Goal: Task Accomplishment & Management: Complete application form

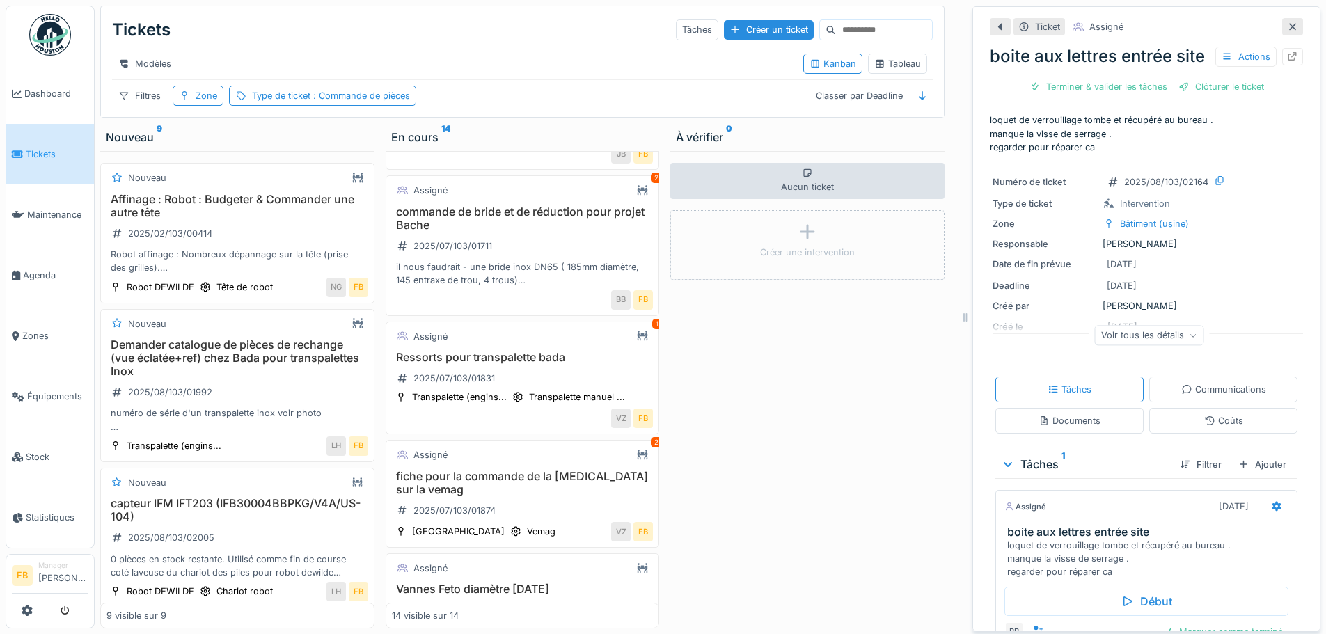
scroll to position [278, 0]
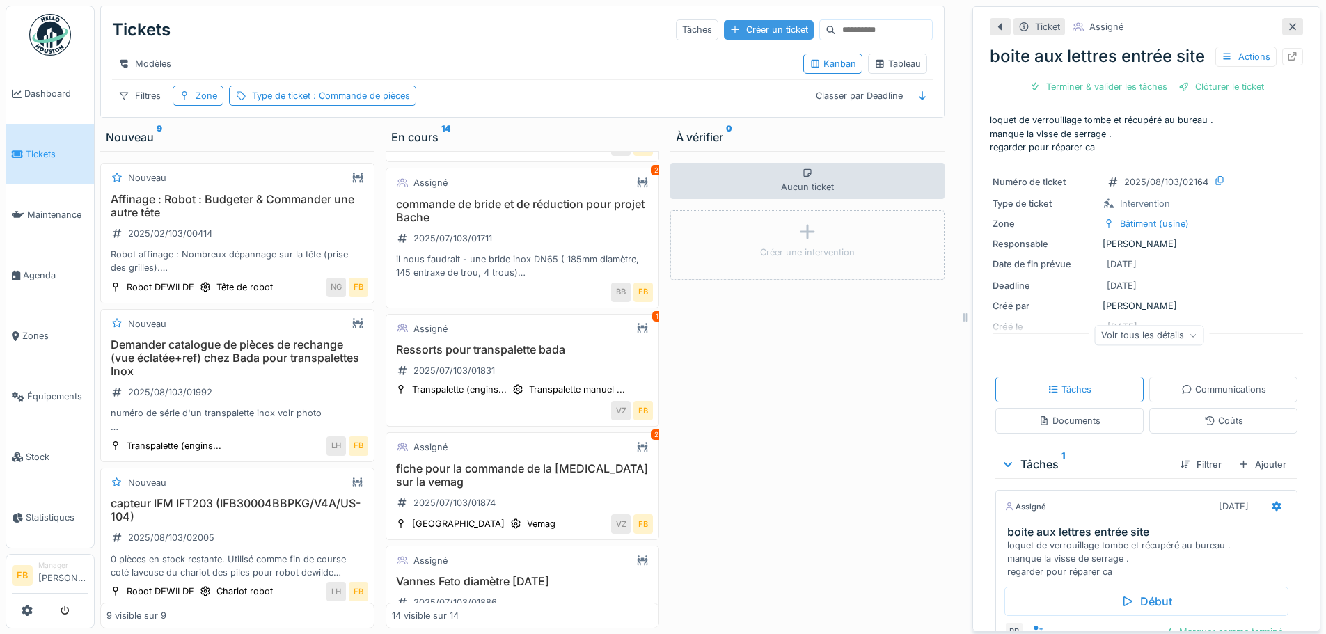
click at [651, 24] on div "Créer un ticket" at bounding box center [769, 29] width 90 height 19
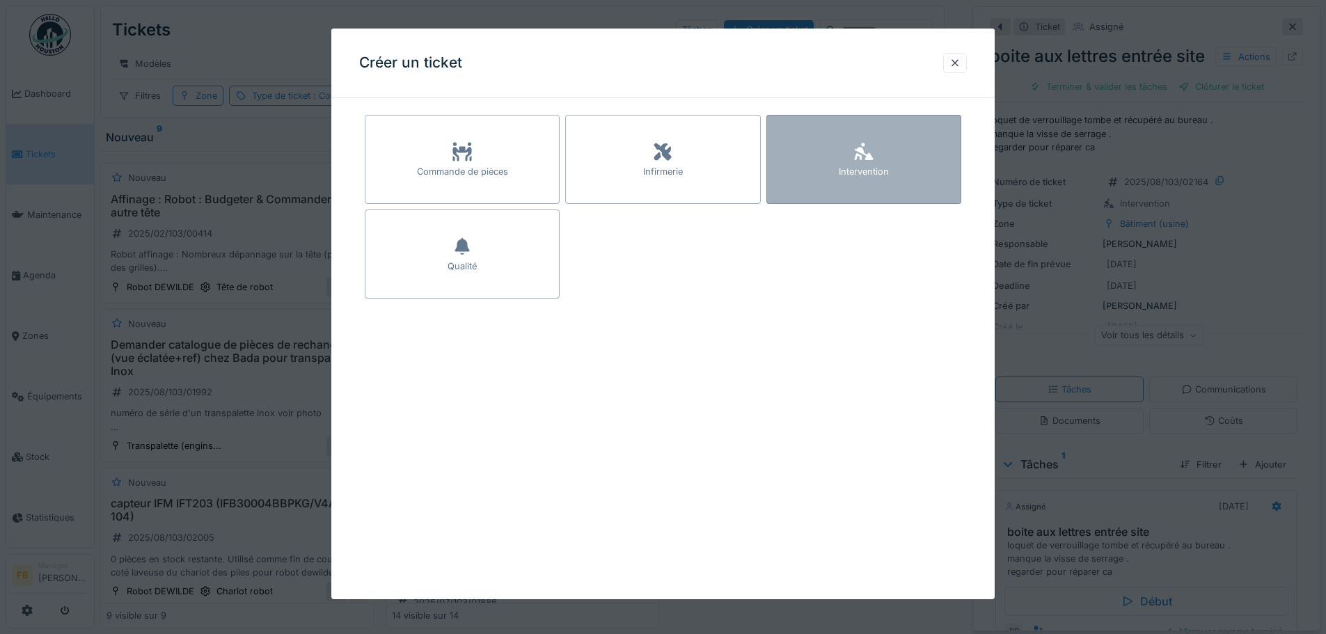
click at [651, 145] on div "Intervention" at bounding box center [863, 159] width 195 height 89
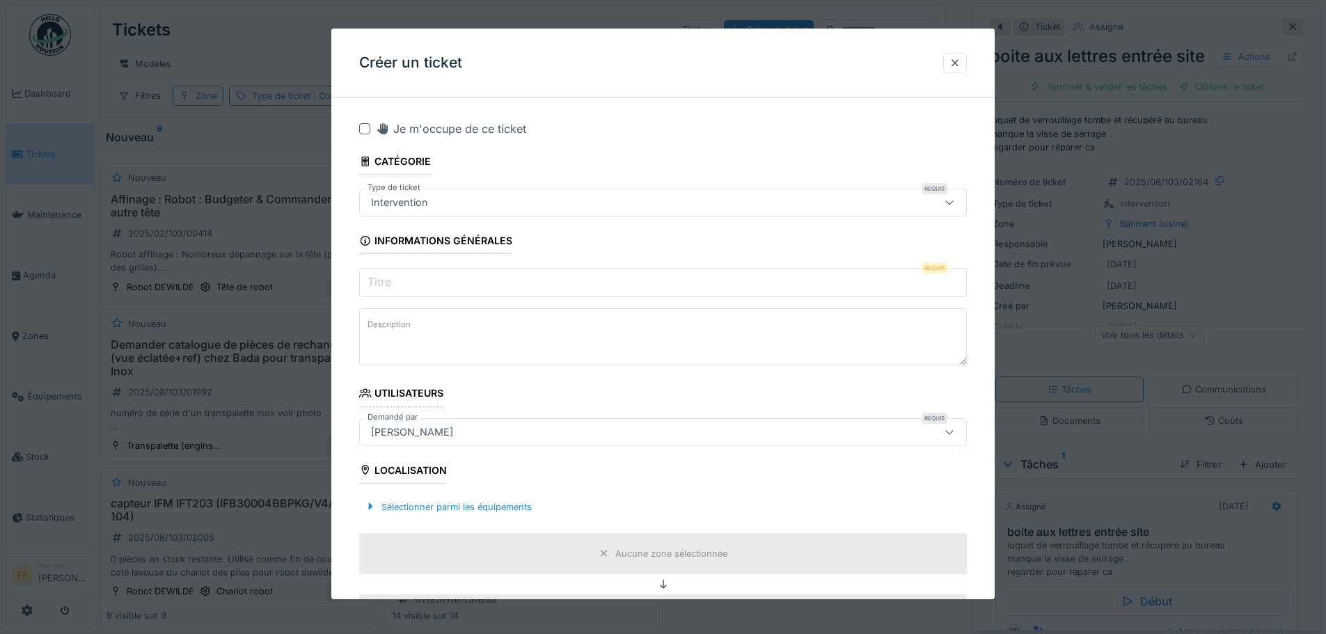
click at [448, 274] on input "Titre" at bounding box center [663, 282] width 608 height 29
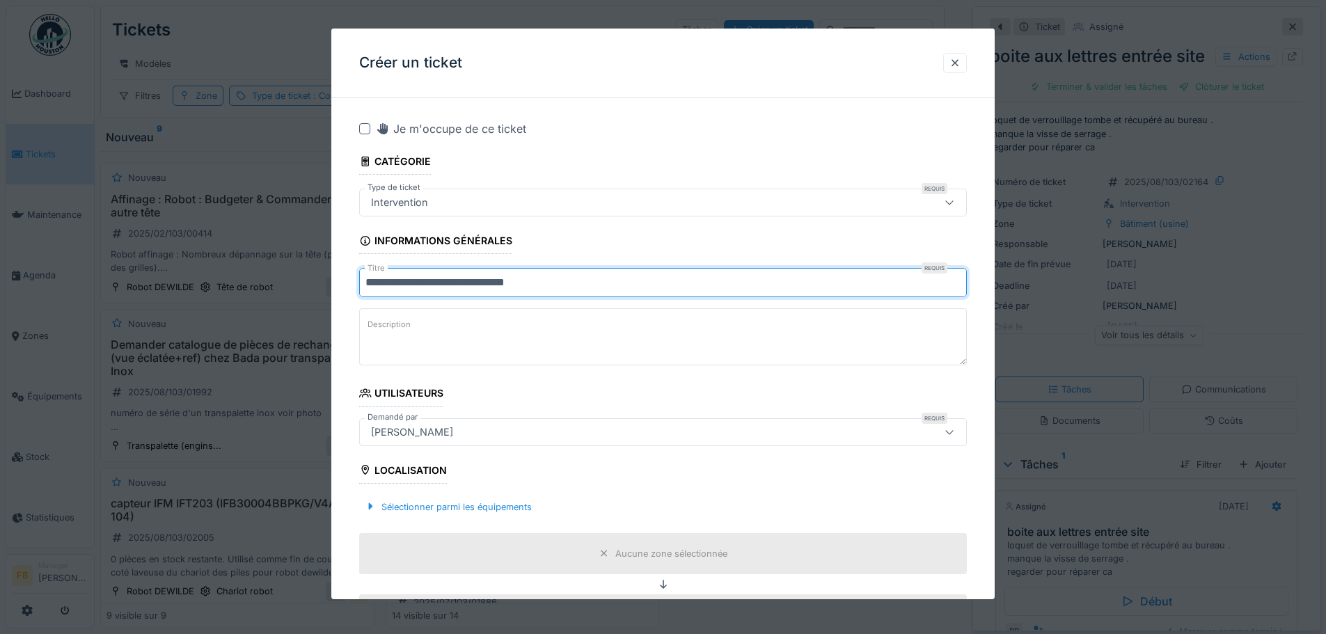
type input "**********"
drag, startPoint x: 512, startPoint y: 283, endPoint x: 445, endPoint y: 316, distance: 74.7
click at [446, 274] on textarea "Description" at bounding box center [663, 336] width 608 height 57
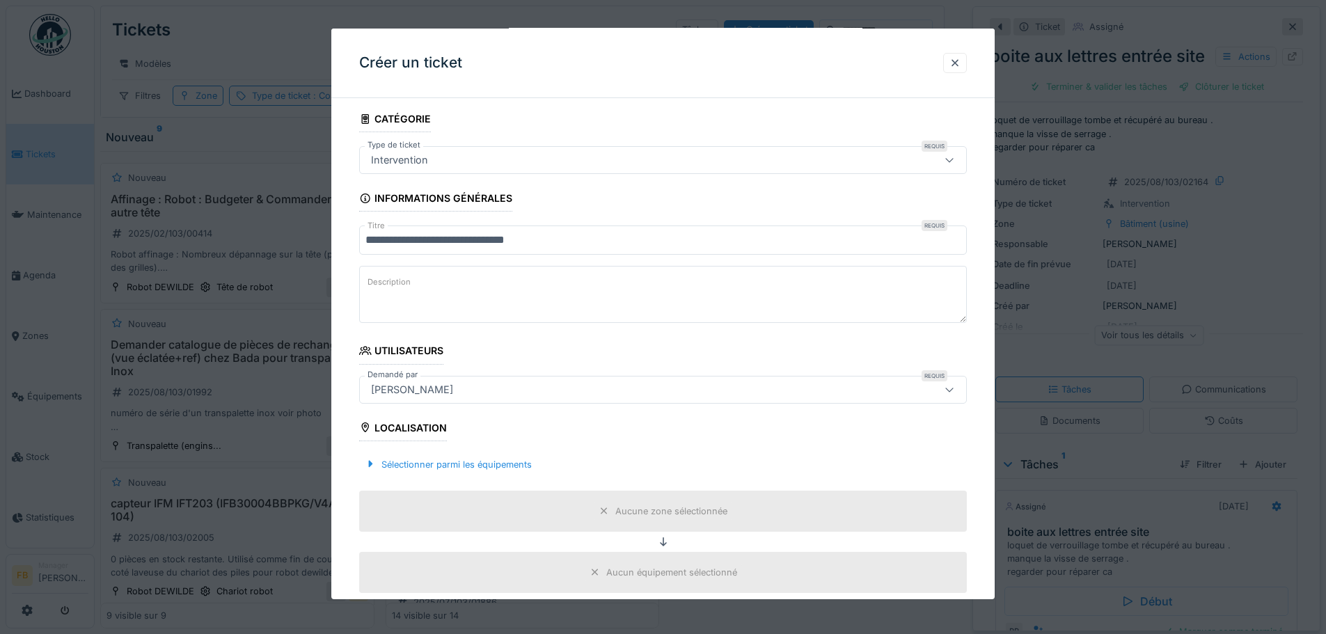
scroll to position [209, 0]
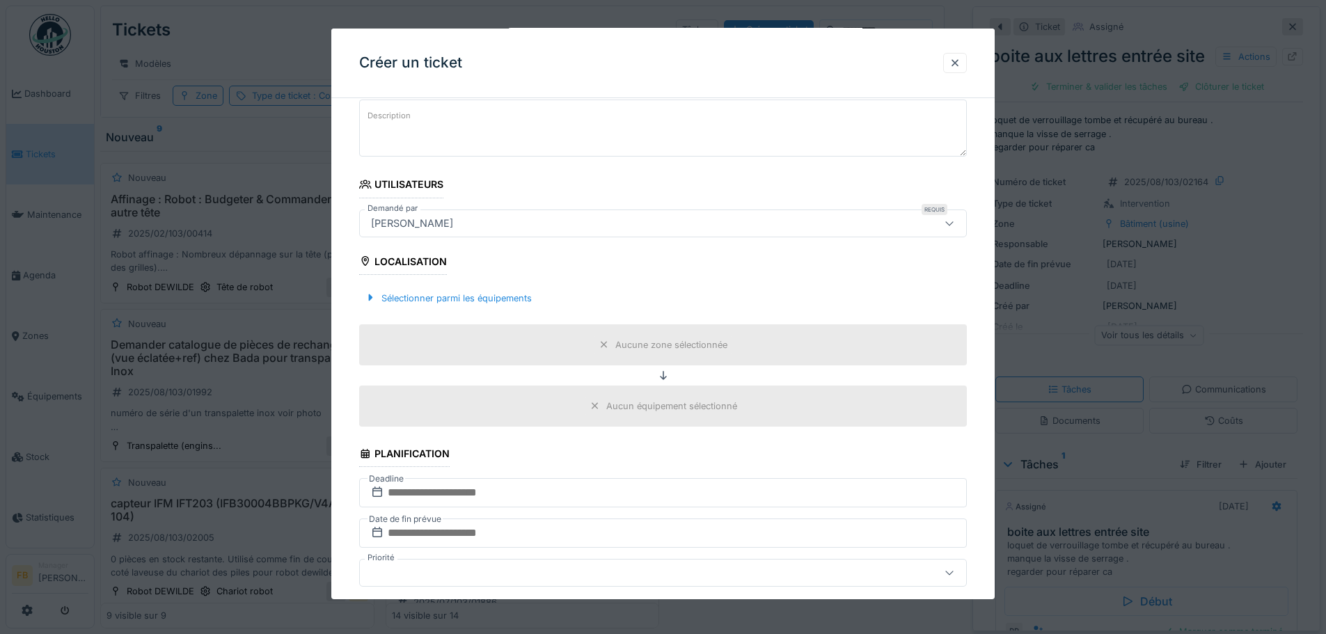
click at [645, 274] on div "Aucune zone sélectionnée" at bounding box center [671, 344] width 112 height 13
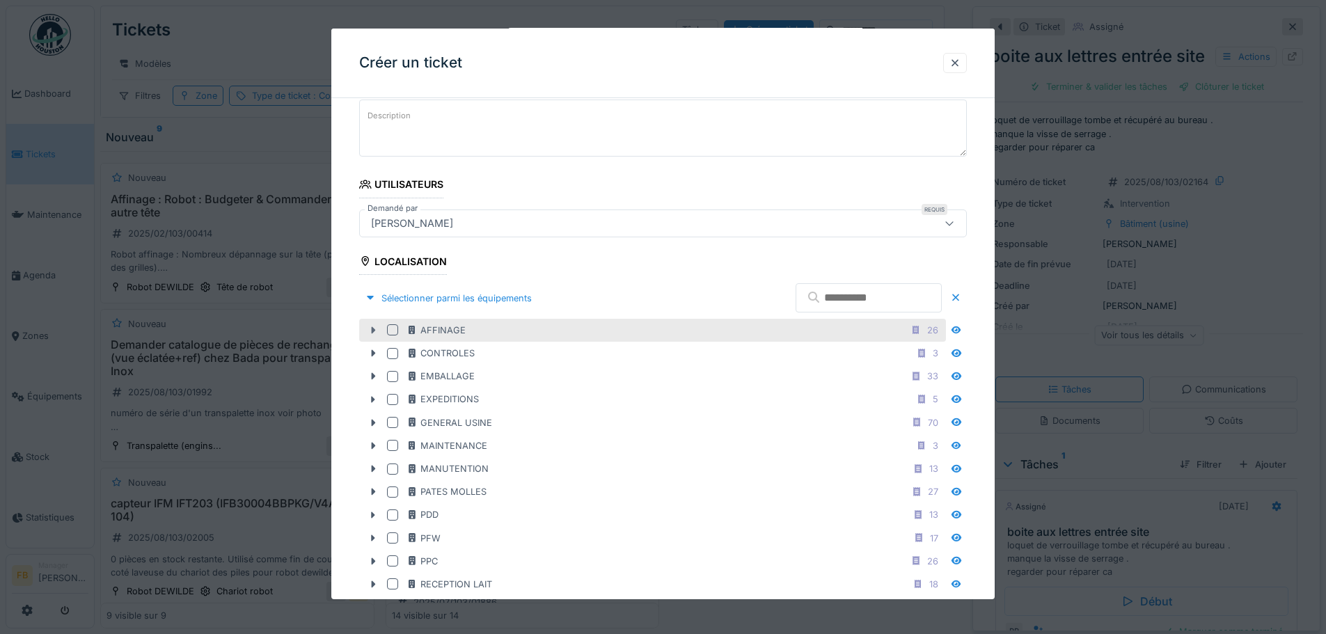
click at [374, 274] on icon at bounding box center [372, 330] width 11 height 9
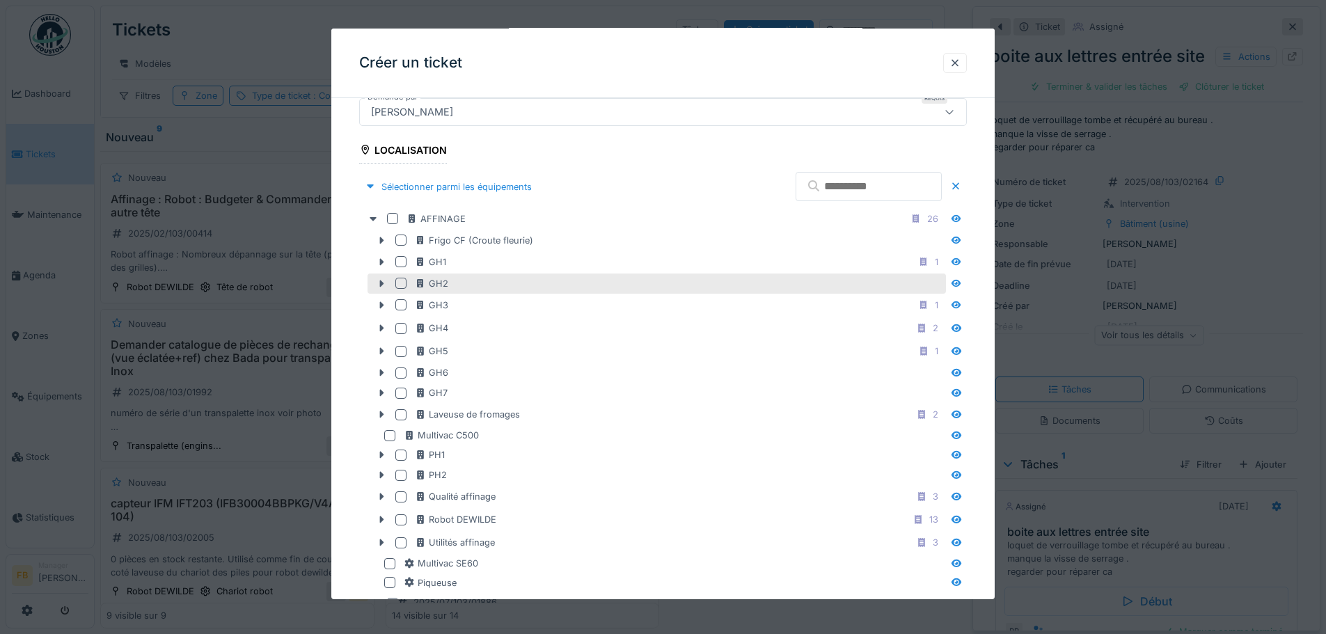
scroll to position [348, 0]
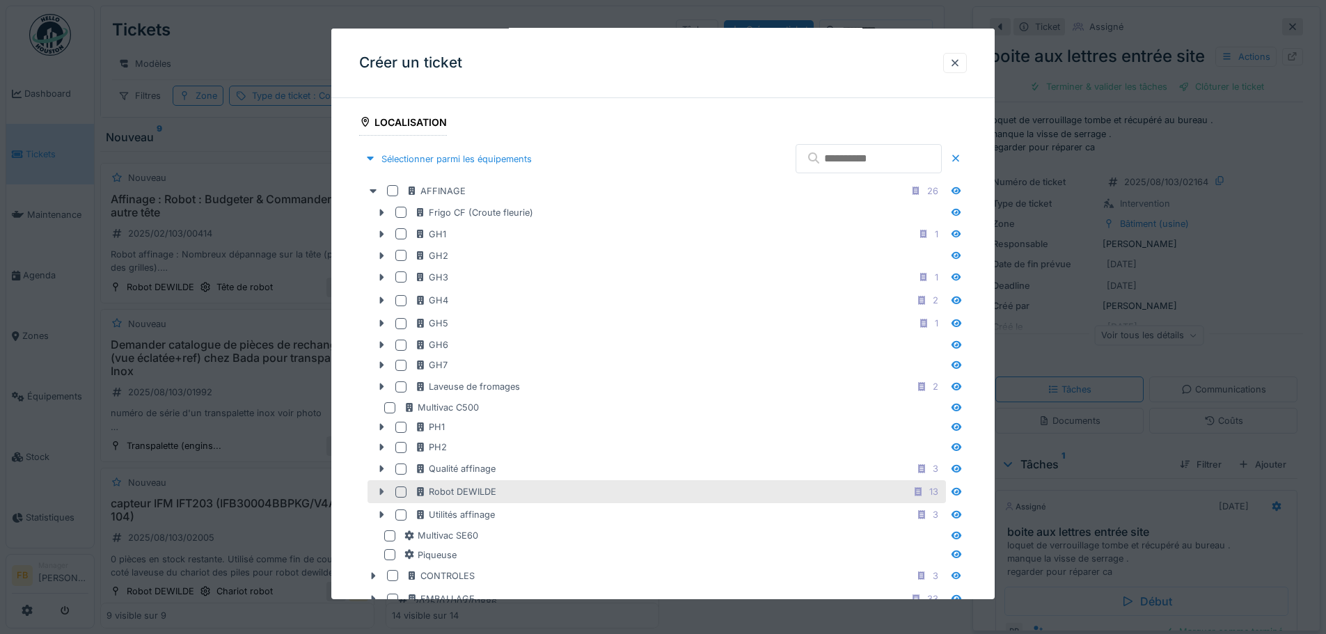
click at [382, 274] on icon at bounding box center [381, 491] width 11 height 9
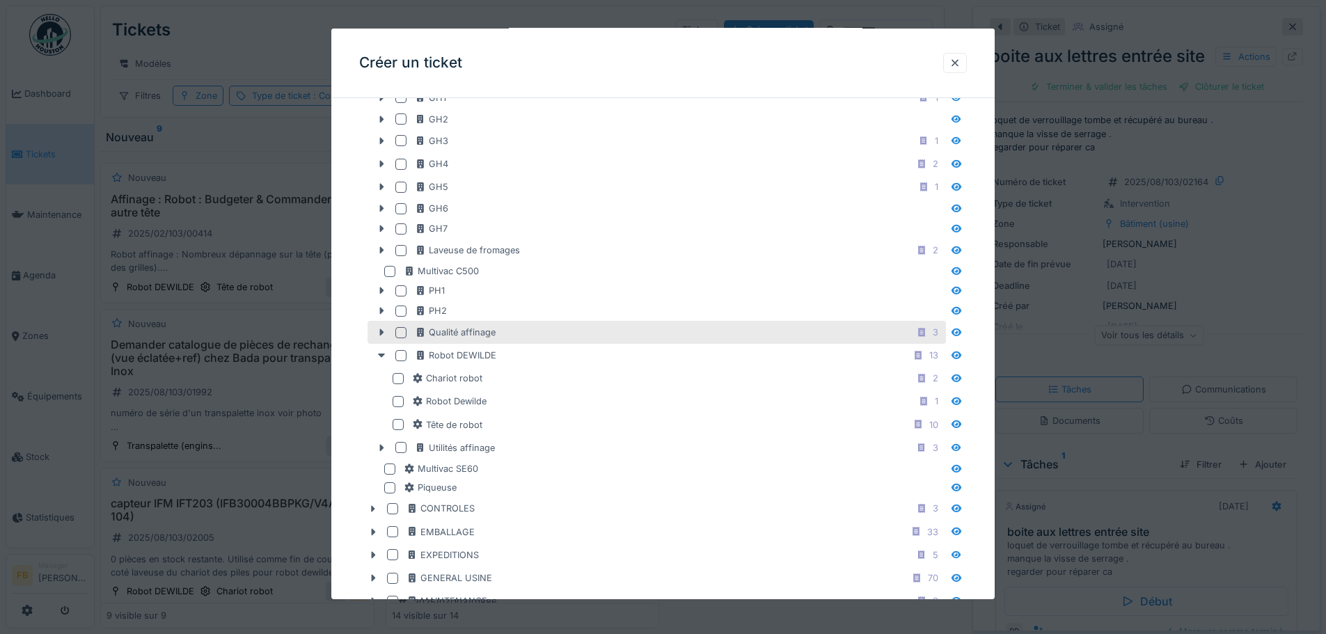
scroll to position [557, 0]
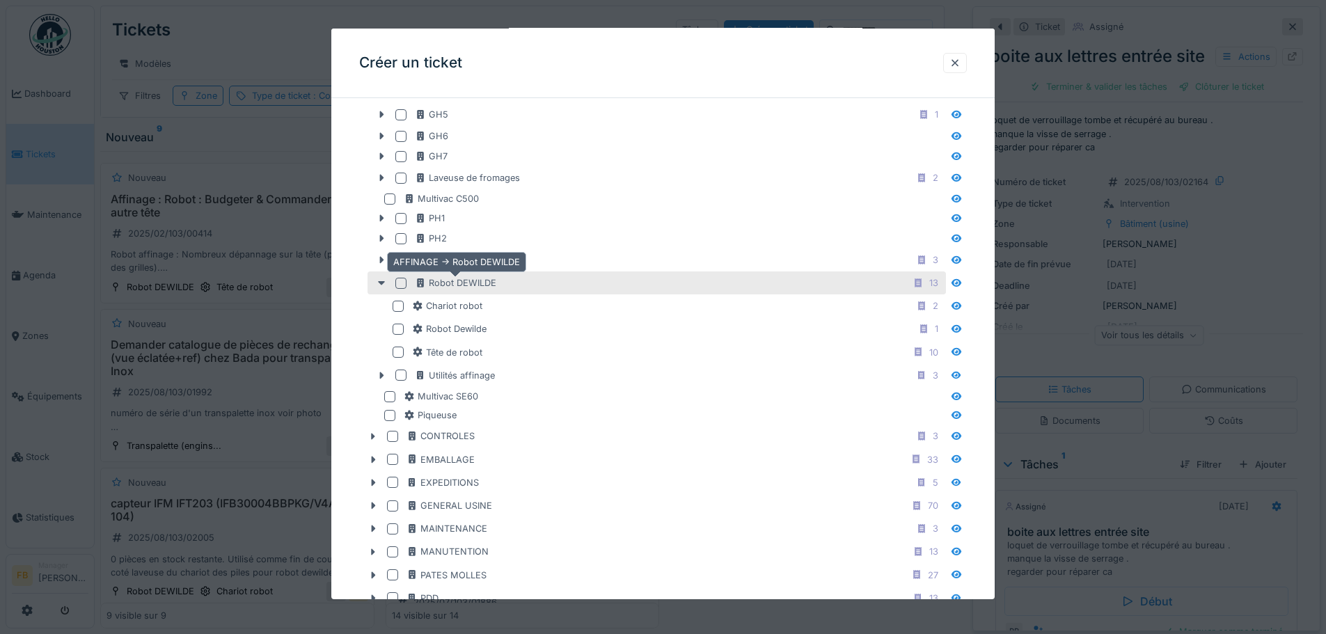
click at [464, 274] on div "Robot DEWILDE" at bounding box center [455, 282] width 81 height 13
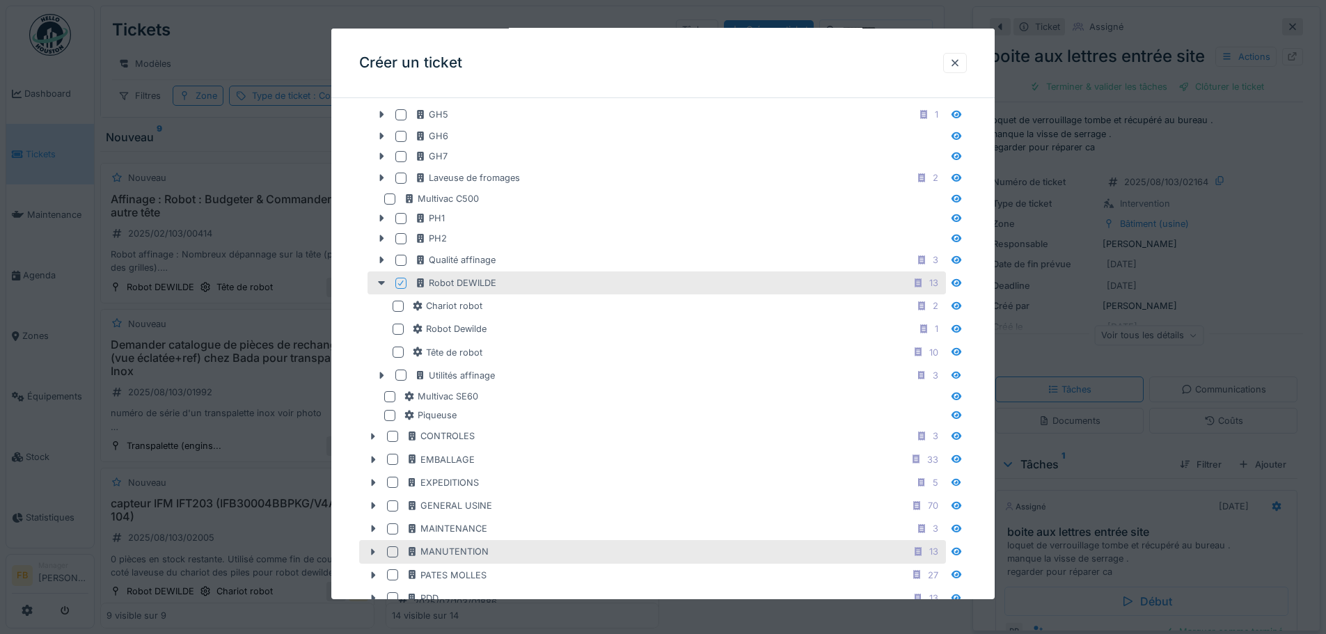
scroll to position [1114, 0]
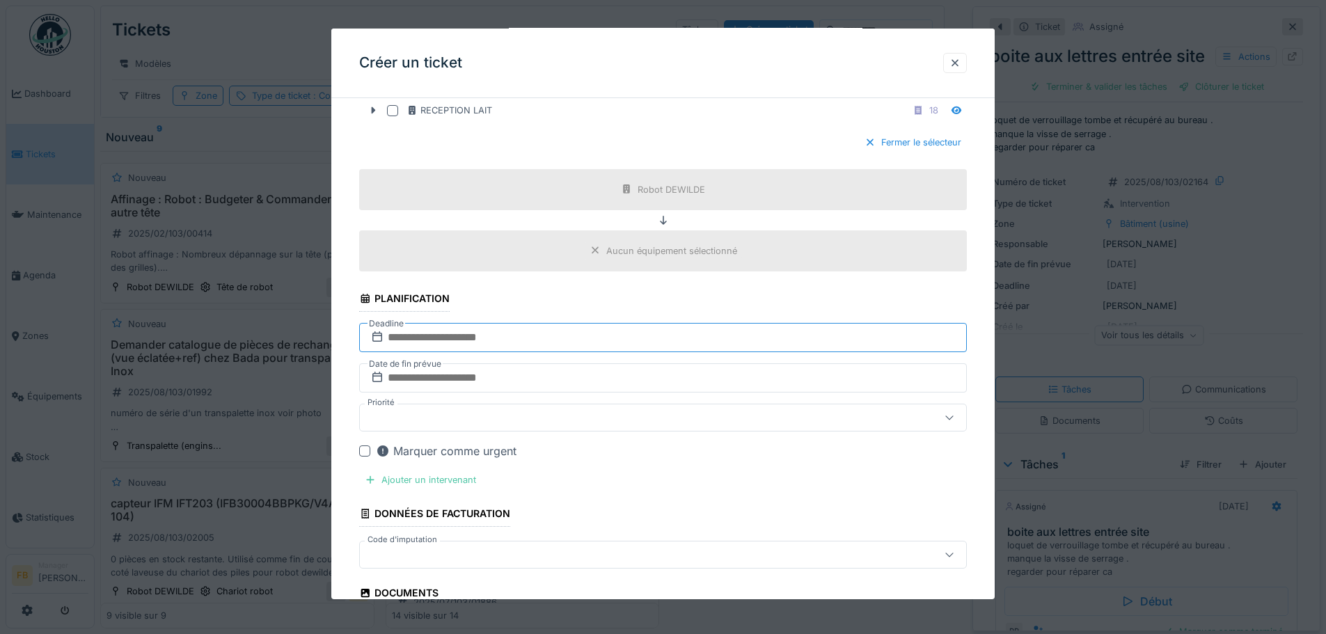
click at [649, 274] on input "text" at bounding box center [663, 337] width 608 height 29
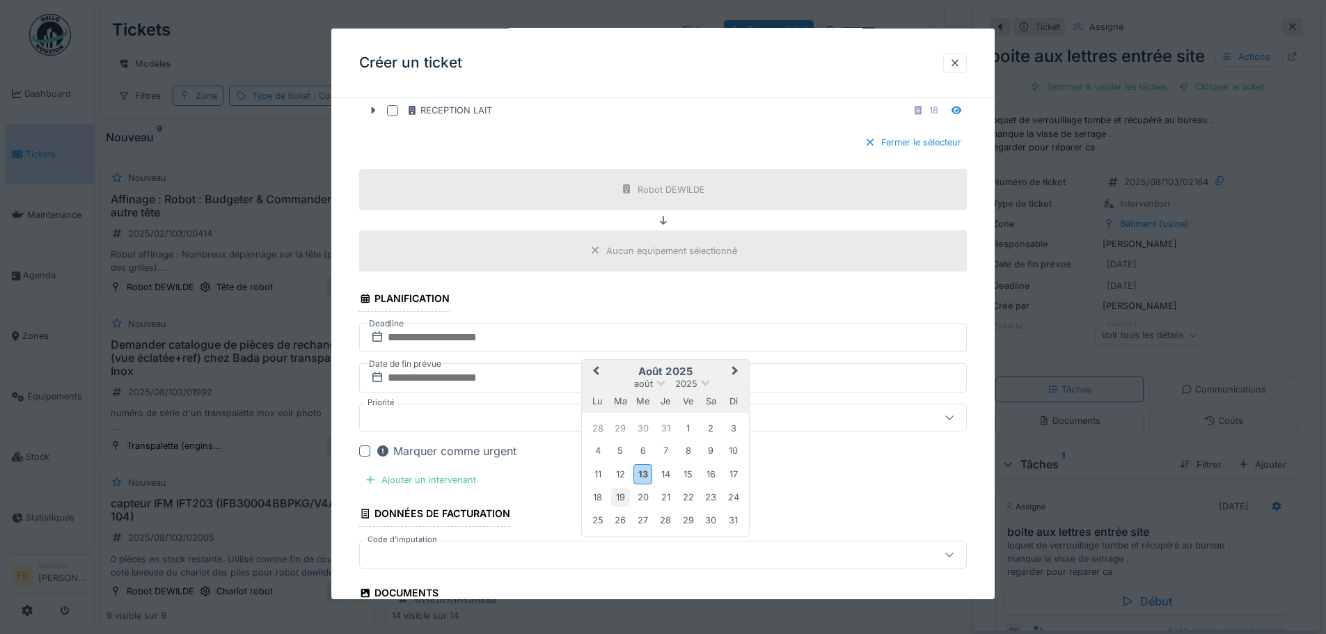
click at [623, 274] on div "19" at bounding box center [620, 497] width 19 height 19
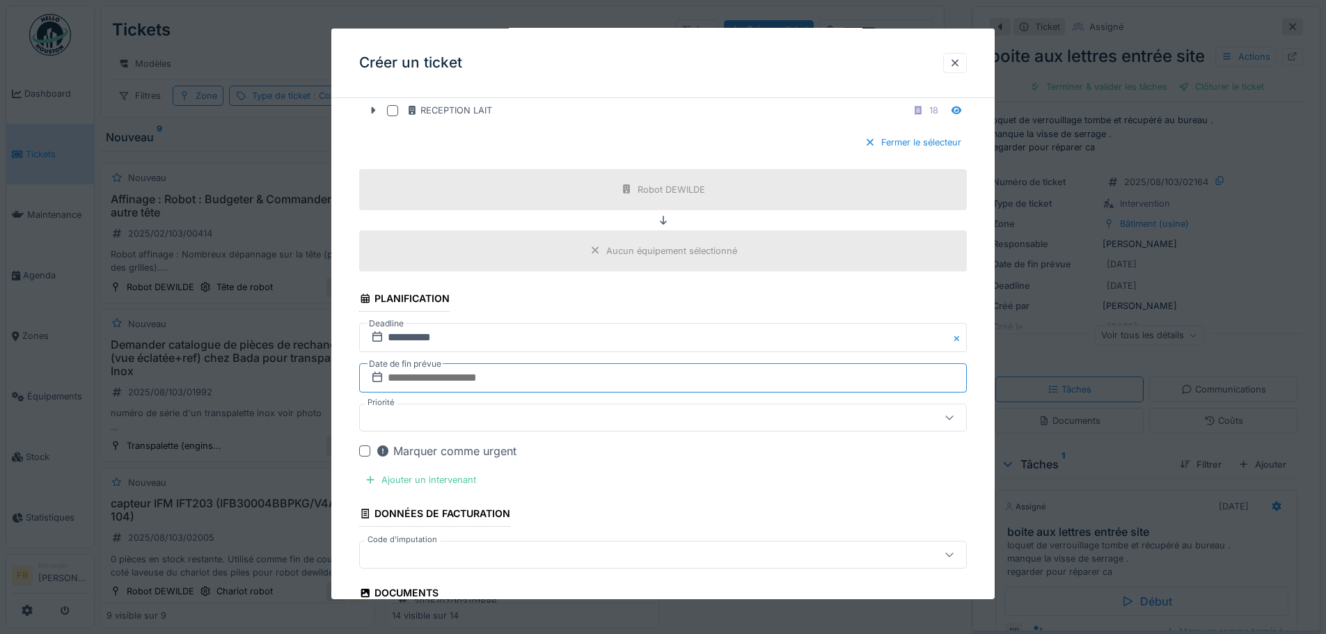
click at [598, 274] on input "text" at bounding box center [663, 377] width 608 height 29
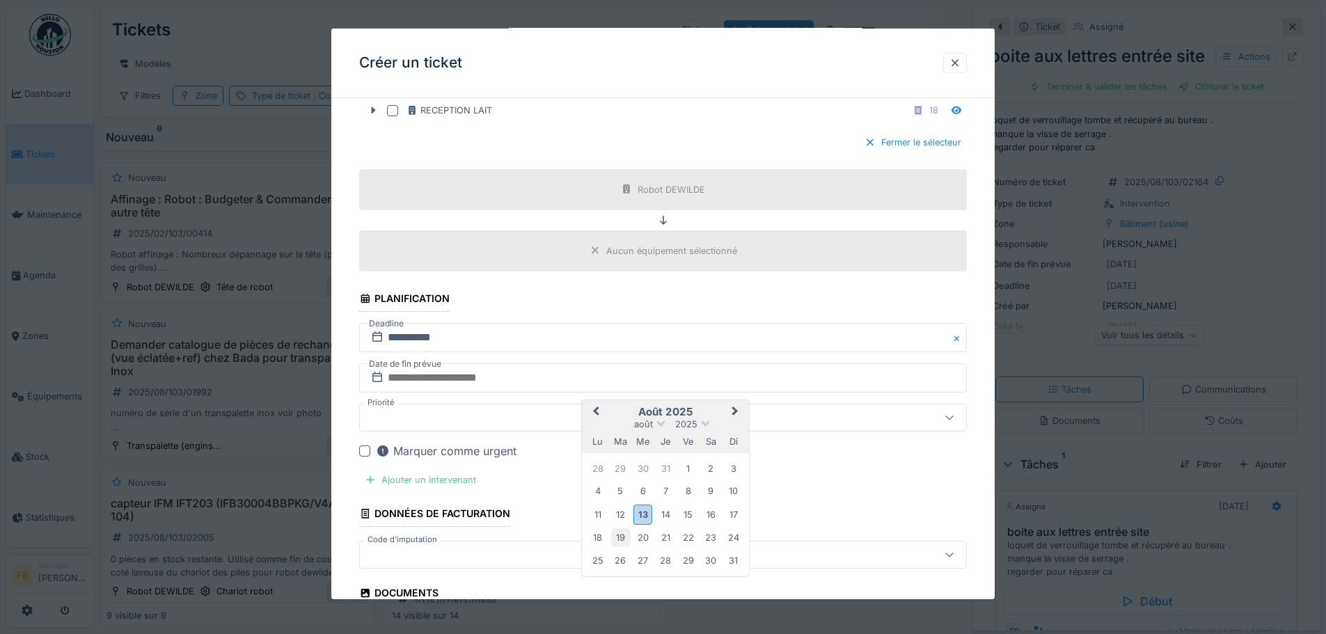
click at [620, 274] on div "19" at bounding box center [620, 537] width 19 height 19
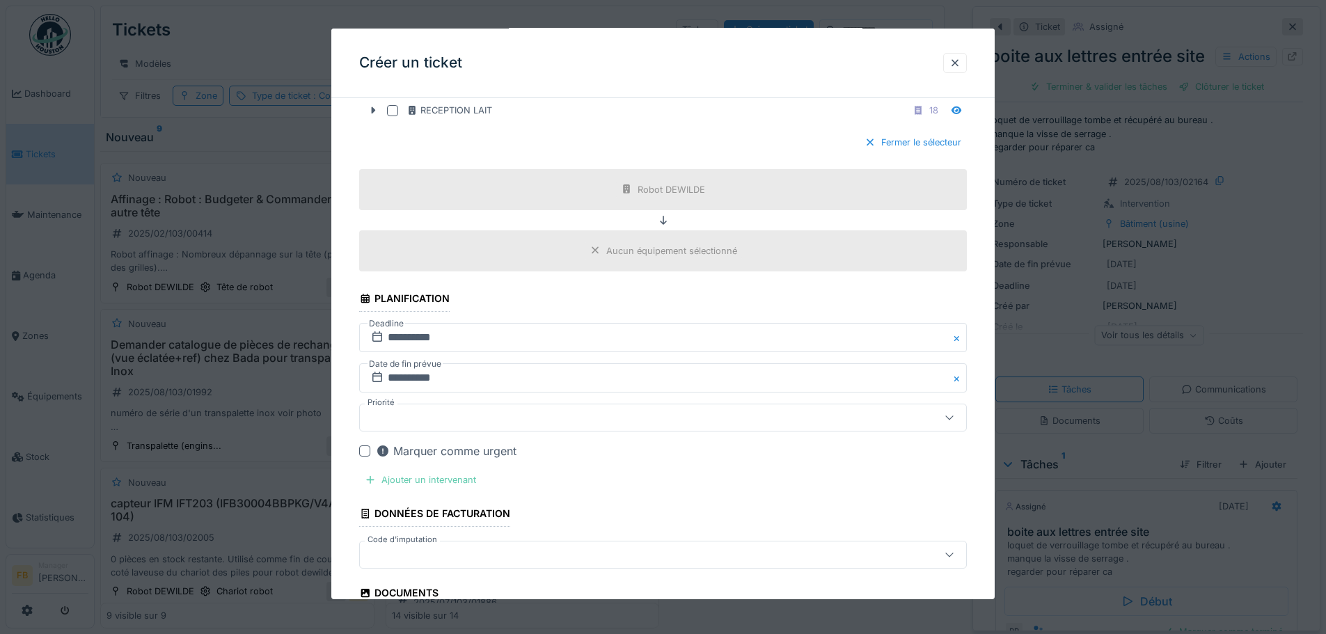
click at [452, 274] on div "Ajouter un intervenant" at bounding box center [420, 479] width 122 height 19
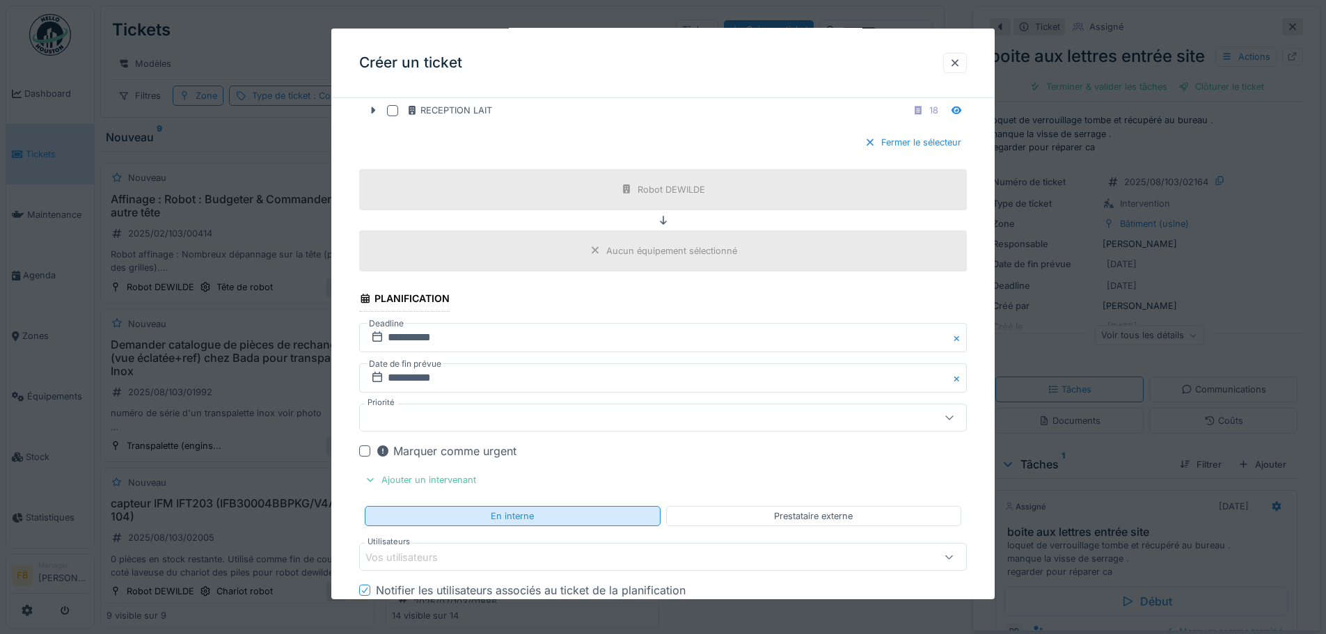
click at [524, 274] on div "En interne" at bounding box center [512, 515] width 43 height 13
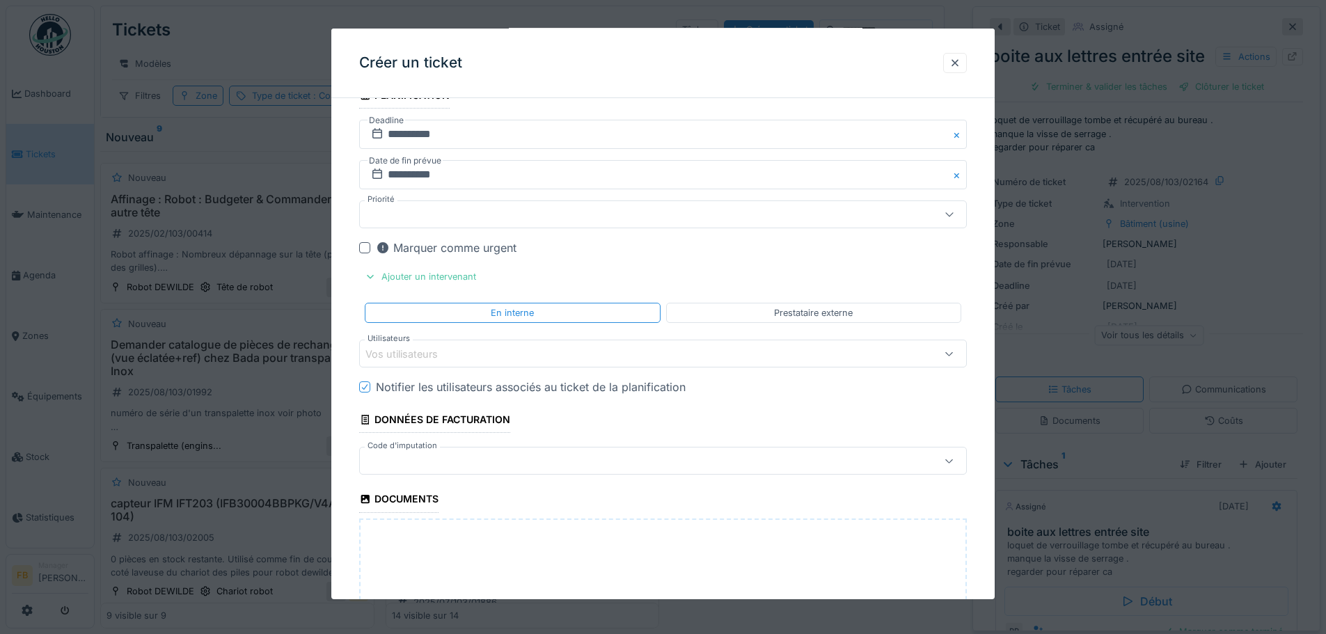
scroll to position [1322, 0]
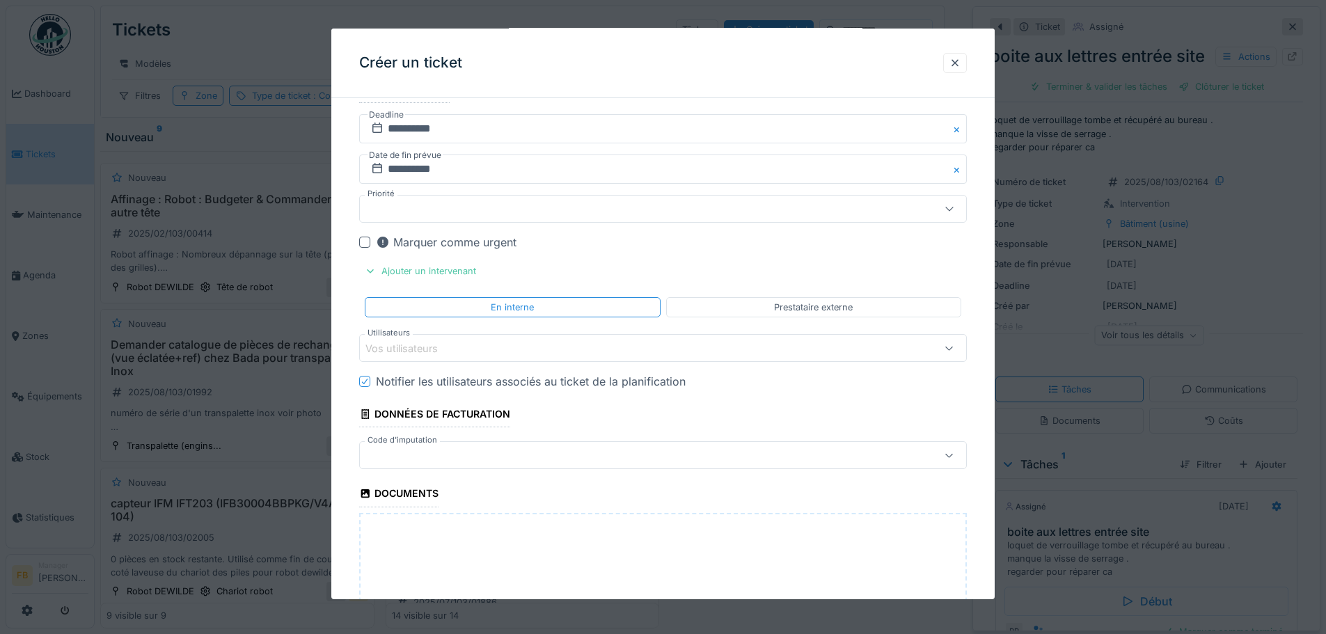
click at [501, 274] on div "Vos utilisateurs" at bounding box center [627, 347] width 524 height 15
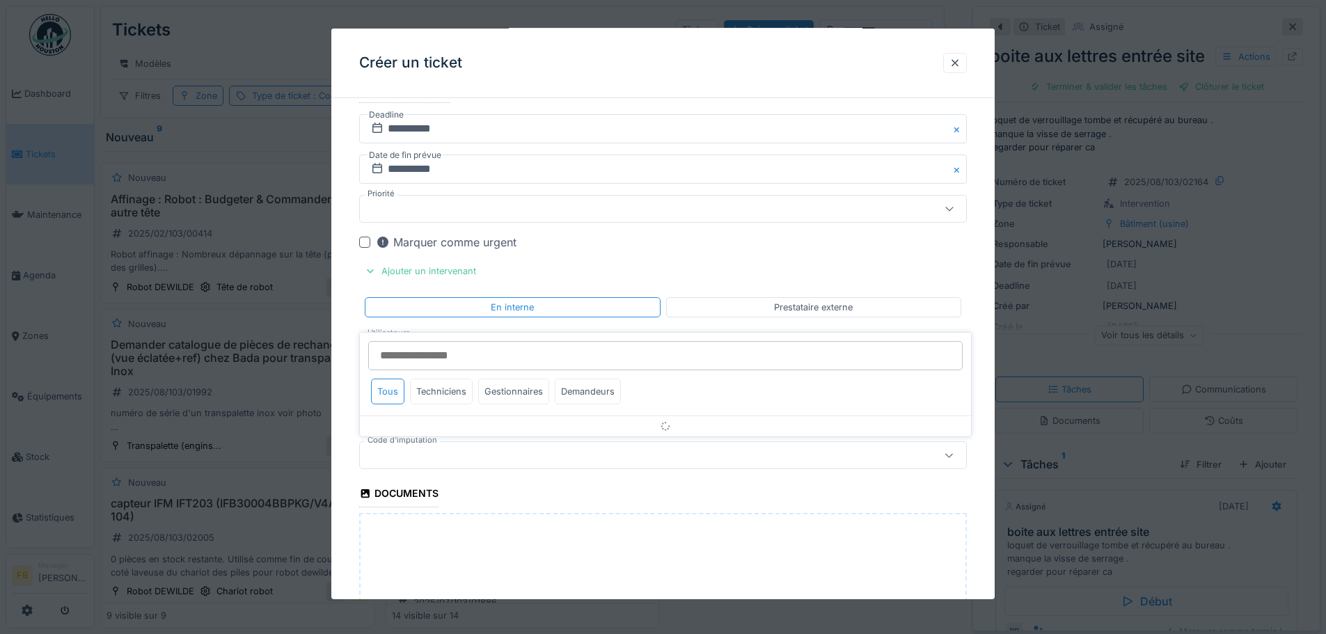
scroll to position [1356, 0]
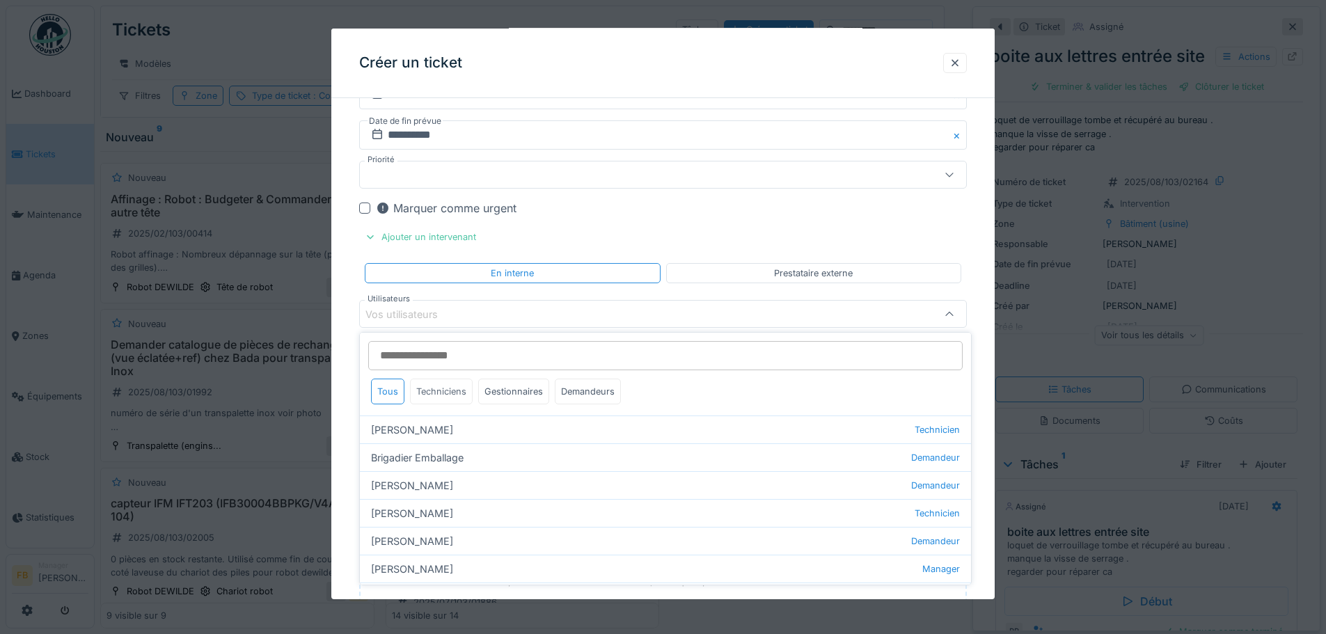
click at [454, 274] on div "Techniciens" at bounding box center [441, 392] width 63 height 26
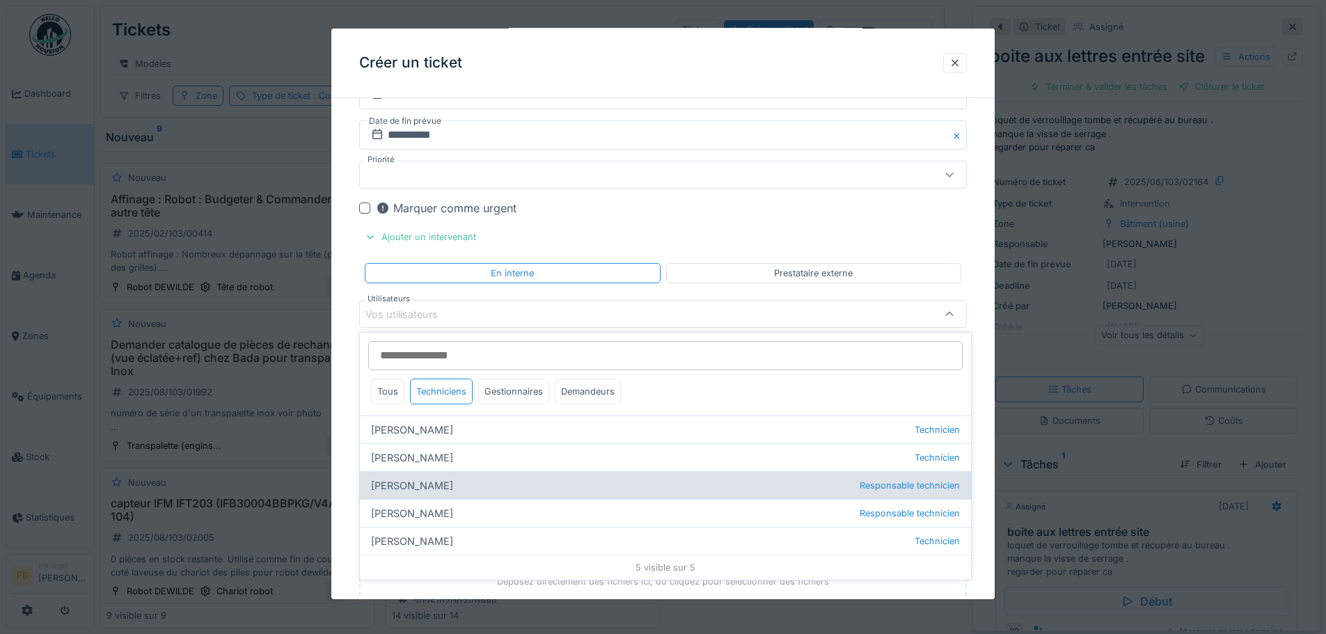
click at [433, 274] on div "[PERSON_NAME] Responsable technicien" at bounding box center [665, 485] width 611 height 28
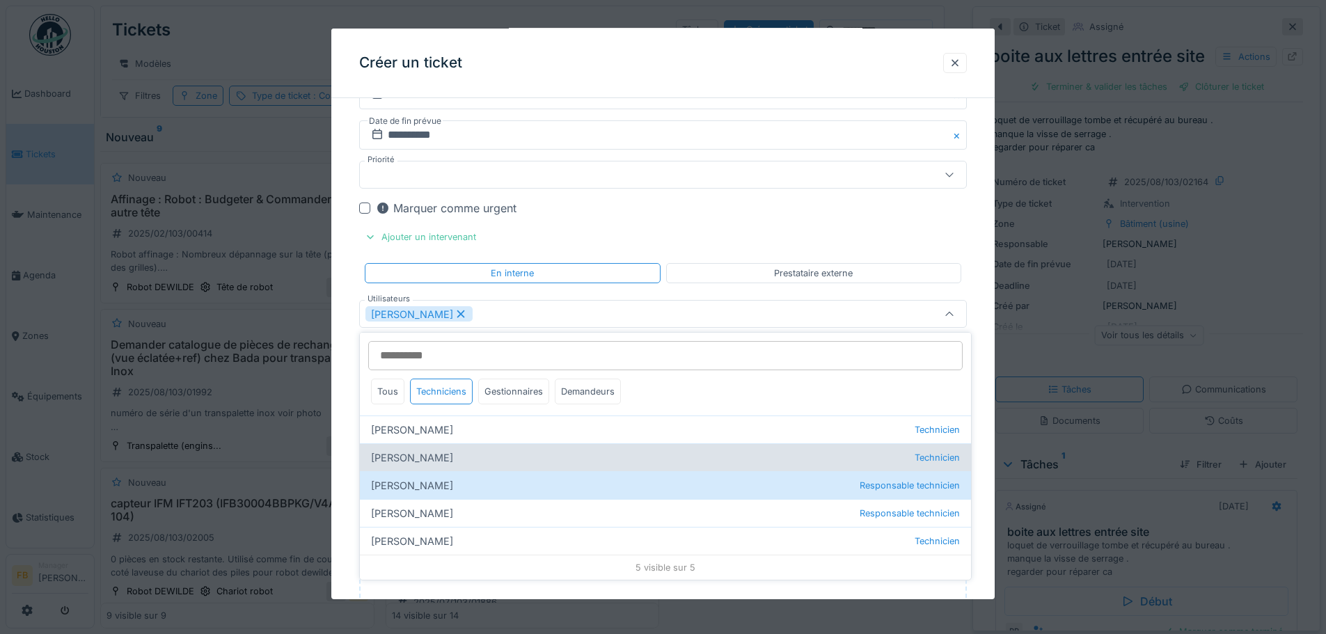
click at [422, 274] on div "[PERSON_NAME] Technicien" at bounding box center [665, 457] width 611 height 28
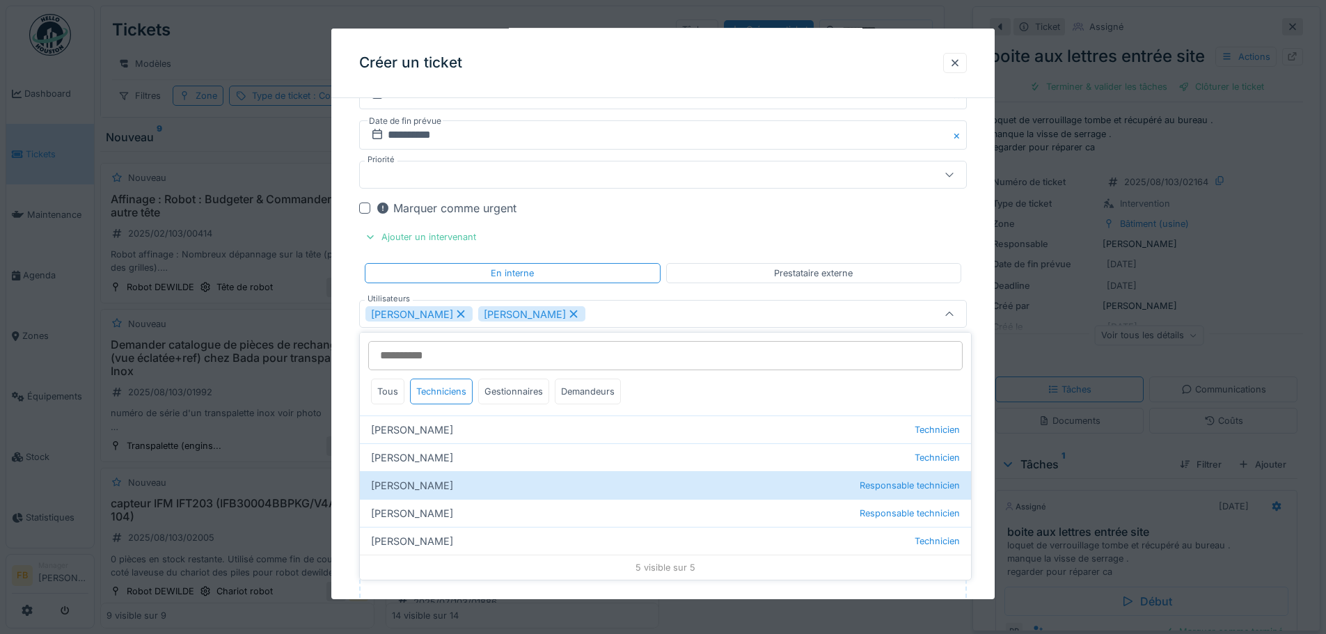
click at [456, 274] on icon at bounding box center [460, 314] width 13 height 10
type input "****"
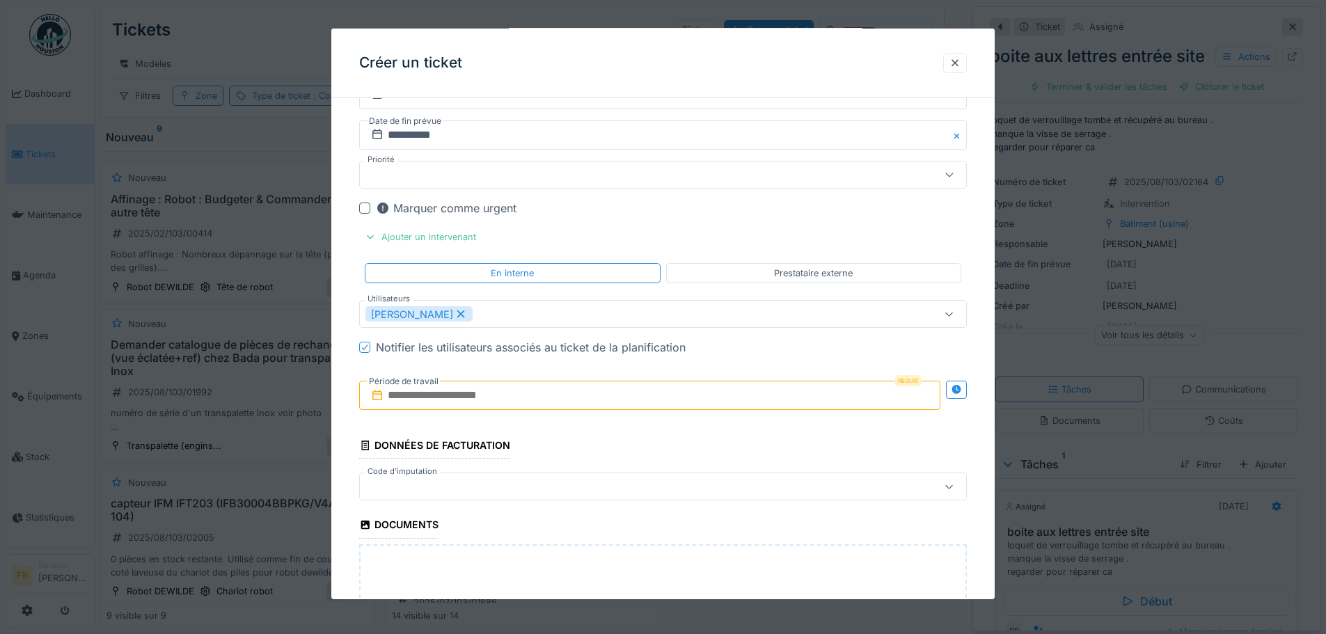
click at [651, 274] on input "text" at bounding box center [649, 395] width 581 height 29
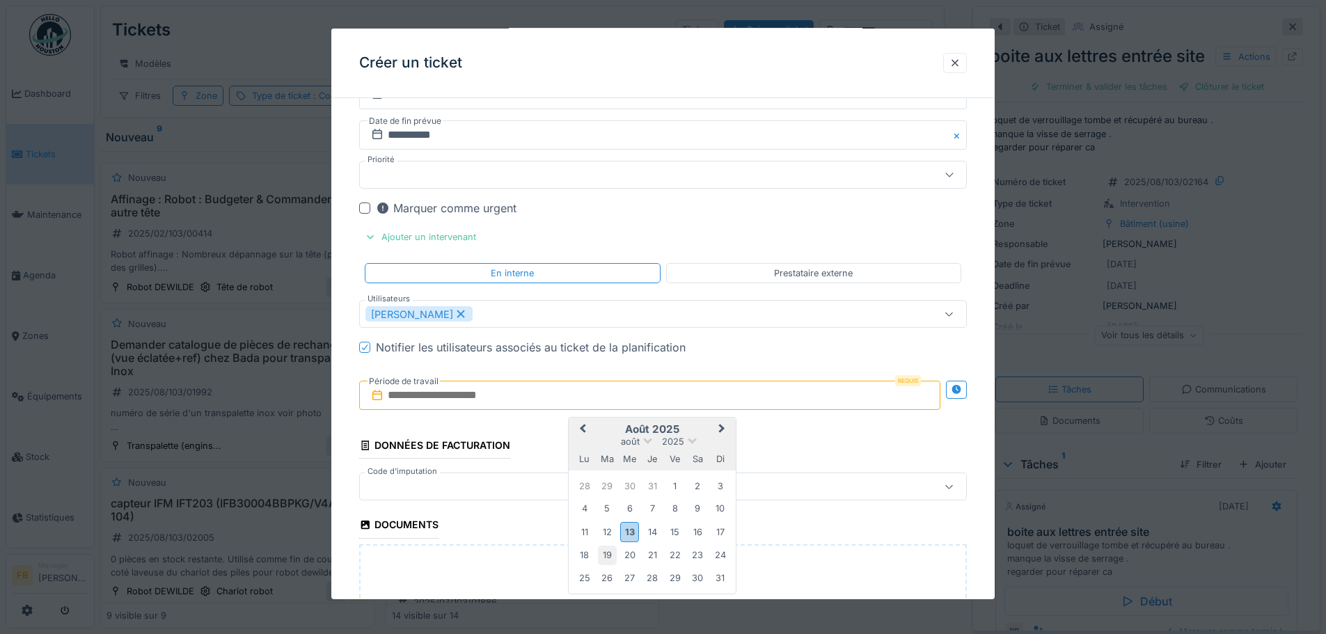
click at [607, 274] on div "19" at bounding box center [607, 555] width 19 height 19
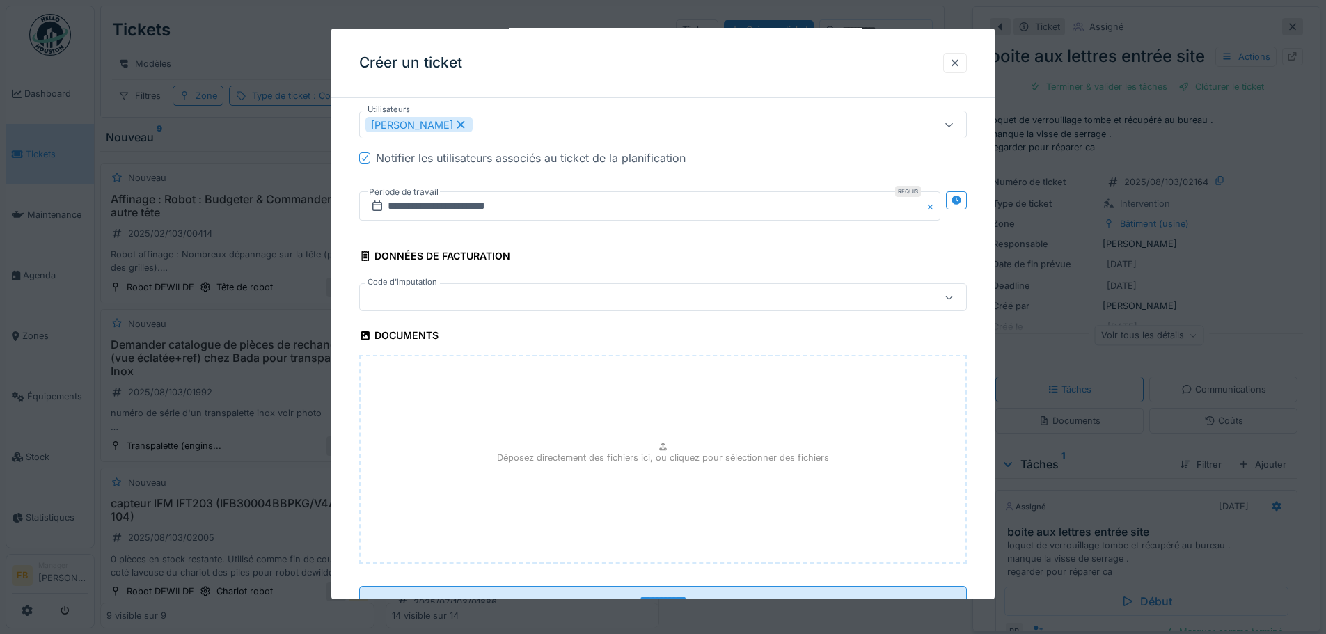
scroll to position [1601, 0]
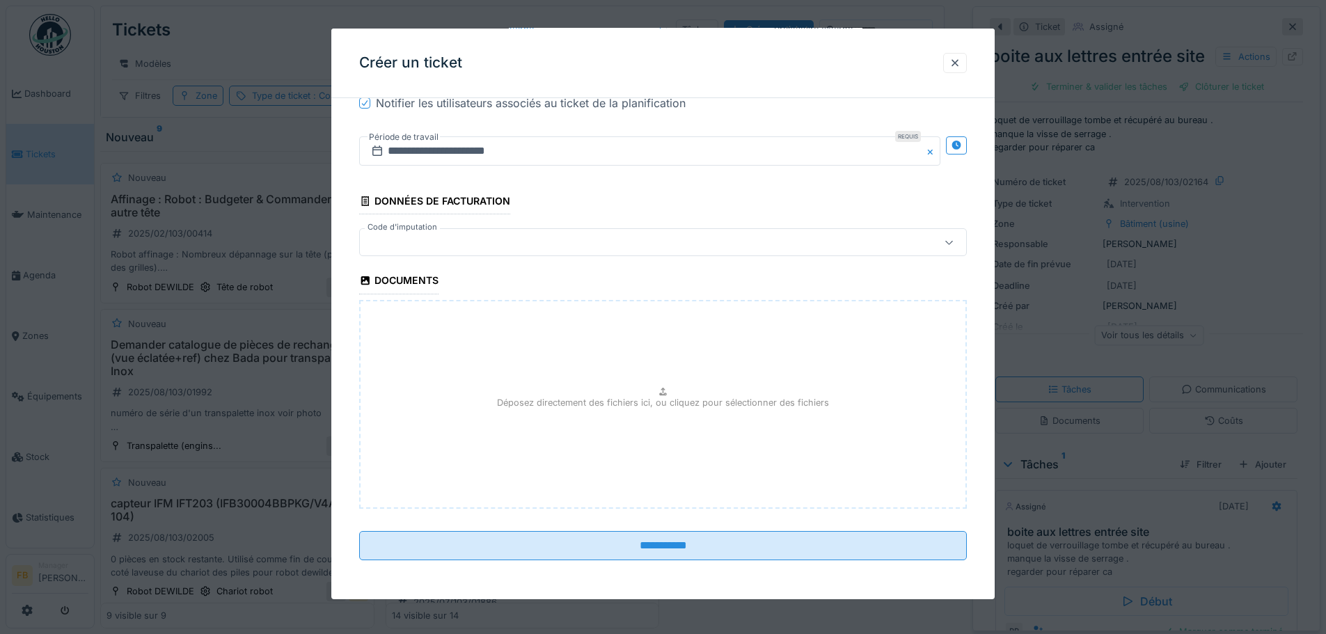
click at [651, 274] on p "Déposez directement des fichiers ici, ou cliquez pour sélectionner des fichiers" at bounding box center [663, 402] width 332 height 13
